Goal: Transaction & Acquisition: Download file/media

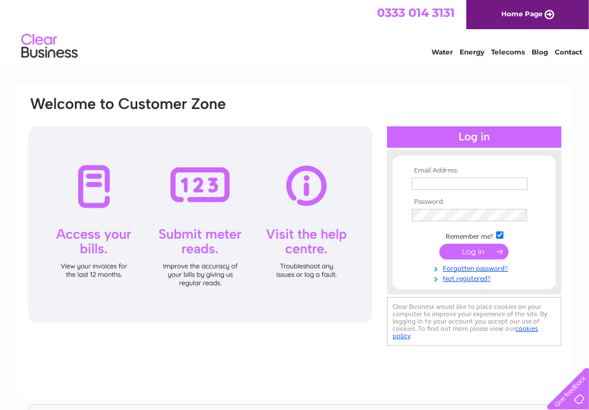
type input "[EMAIL_ADDRESS][DOMAIN_NAME]"
click at [458, 247] on input "submit" at bounding box center [473, 252] width 69 height 16
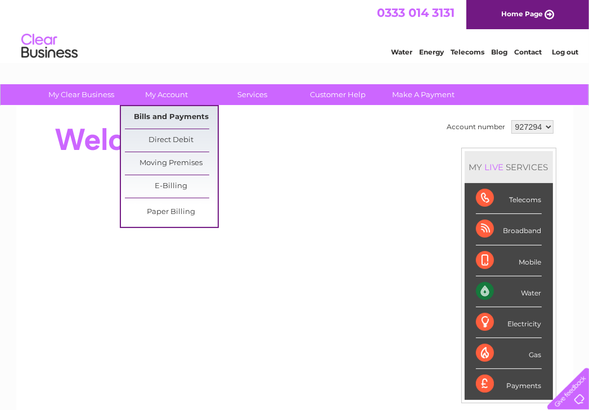
click at [156, 113] on link "Bills and Payments" at bounding box center [171, 117] width 93 height 22
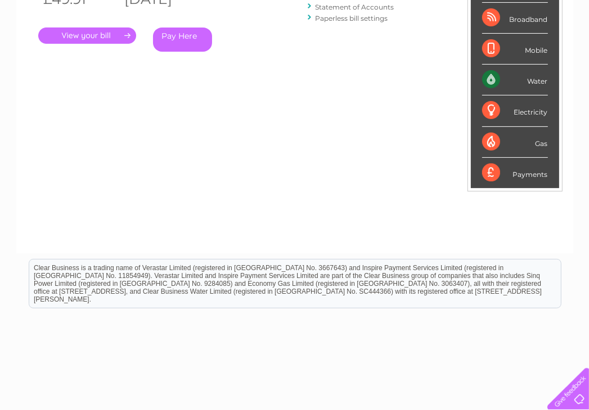
scroll to position [169, 0]
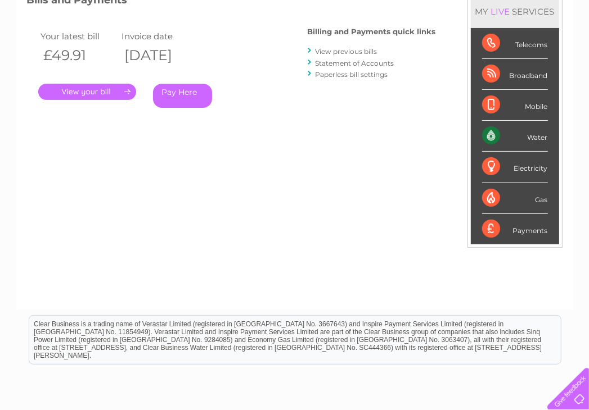
click at [95, 89] on link "." at bounding box center [87, 92] width 98 height 16
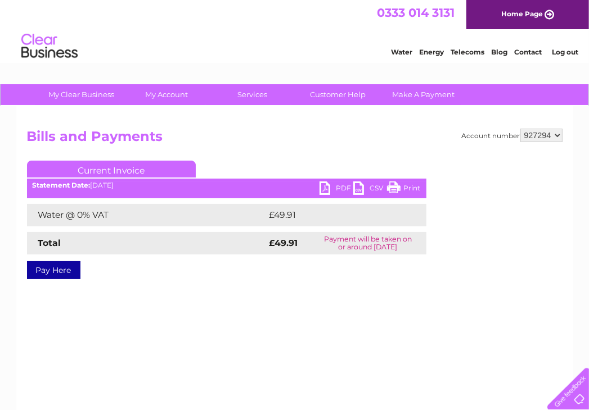
click at [328, 184] on link "PDF" at bounding box center [336, 190] width 34 height 16
click at [322, 183] on link "PDF" at bounding box center [336, 190] width 34 height 16
click at [323, 187] on link "PDF" at bounding box center [336, 190] width 34 height 16
click at [358, 185] on link "CSV" at bounding box center [370, 190] width 34 height 16
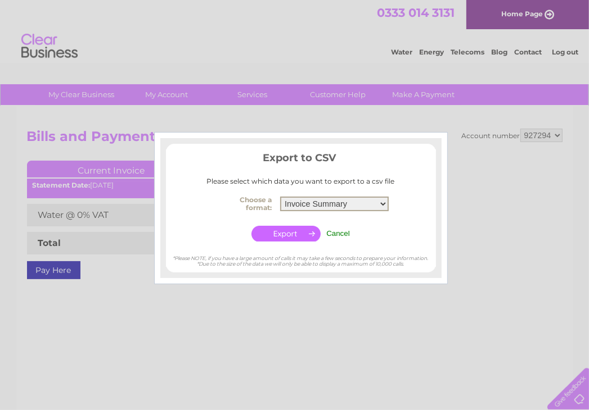
click at [382, 204] on select "Invoice Summary Service Charge Summary" at bounding box center [334, 204] width 109 height 15
click at [280, 197] on select "Invoice Summary Service Charge Summary" at bounding box center [334, 204] width 109 height 15
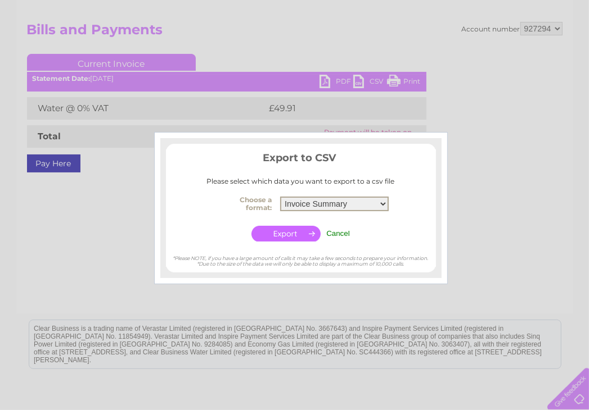
scroll to position [112, 0]
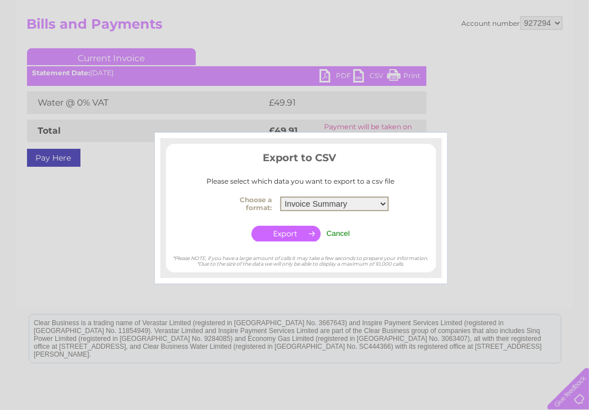
click at [383, 201] on select "Invoice Summary Service Charge Summary" at bounding box center [334, 204] width 109 height 15
click at [349, 201] on select "Invoice Summary Service Charge Summary" at bounding box center [334, 204] width 109 height 15
click at [296, 230] on input "button" at bounding box center [285, 234] width 69 height 16
